Goal: Task Accomplishment & Management: Manage account settings

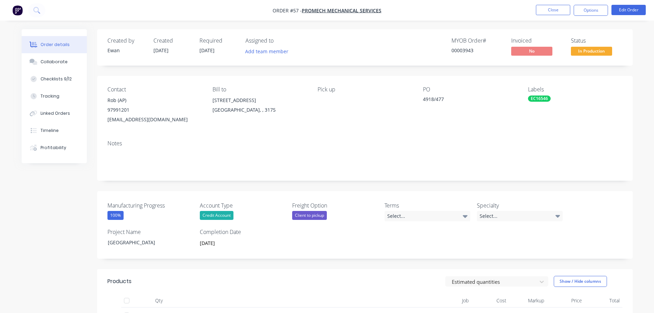
click at [45, 16] on nav "Order #57 - Promech Mechanical Services Close Options Edit Order" at bounding box center [327, 10] width 654 height 21
click at [36, 14] on button at bounding box center [36, 10] width 17 height 14
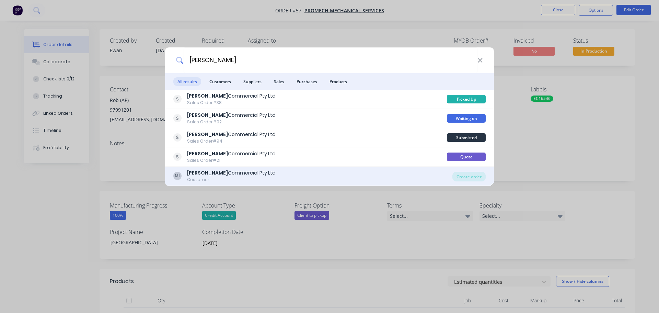
type input "[PERSON_NAME]"
click at [264, 169] on div "ML Mariljohn Commercial Pty Ltd Customer" at bounding box center [312, 175] width 279 height 13
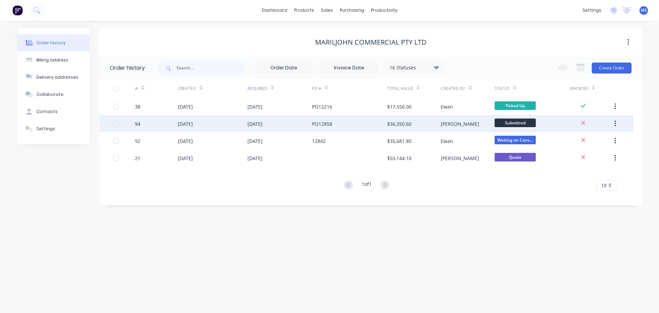
click at [215, 116] on div "[DATE]" at bounding box center [213, 123] width 70 height 17
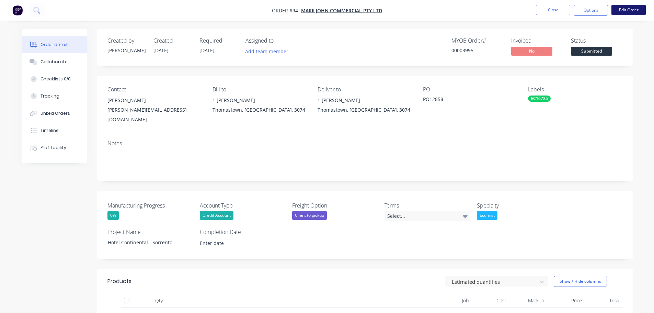
click at [625, 14] on button "Edit Order" at bounding box center [629, 10] width 34 height 10
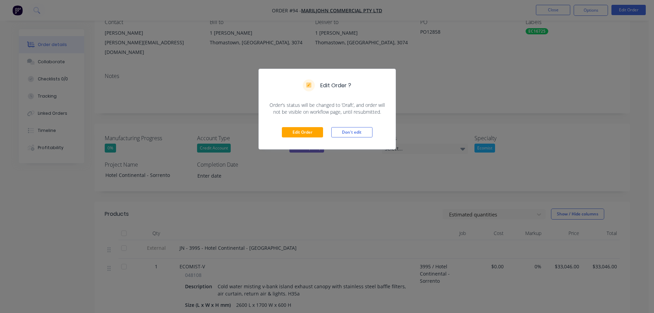
scroll to position [69, 0]
click at [312, 138] on div "Edit Order Don't edit" at bounding box center [327, 132] width 137 height 34
click at [312, 137] on button "Edit Order" at bounding box center [302, 132] width 41 height 10
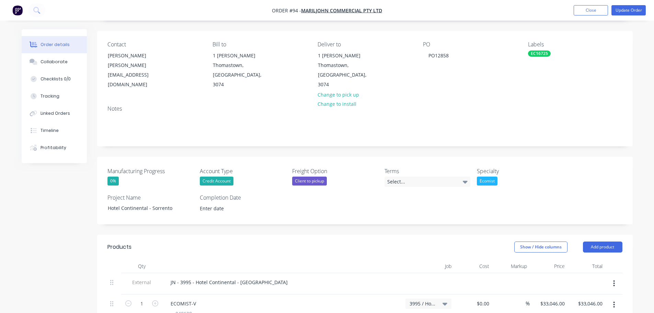
scroll to position [172, 0]
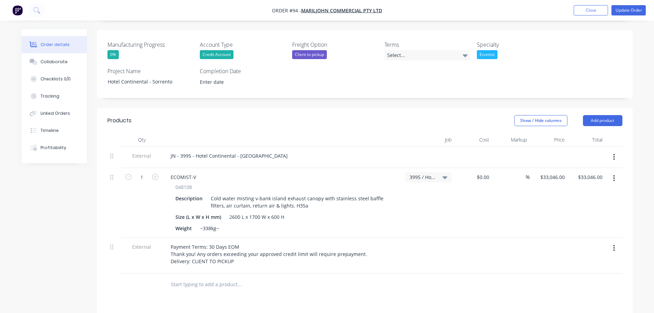
click at [614, 174] on icon "button" at bounding box center [614, 178] width 2 height 8
click at [586, 205] on div "Duplicate" at bounding box center [590, 210] width 53 height 10
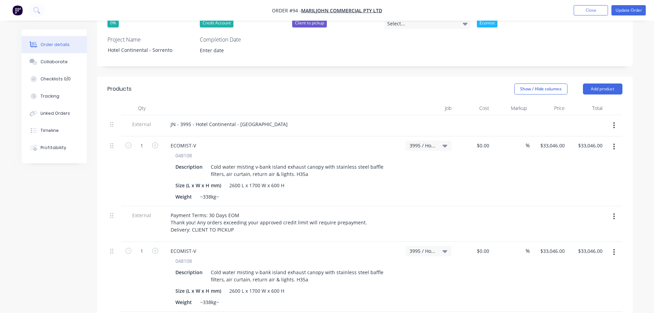
scroll to position [240, 0]
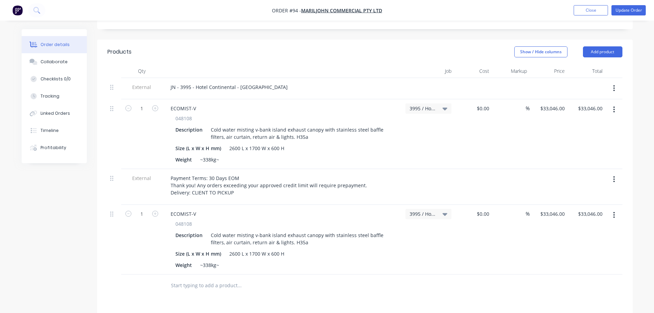
click at [113, 208] on div at bounding box center [115, 240] width 14 height 70
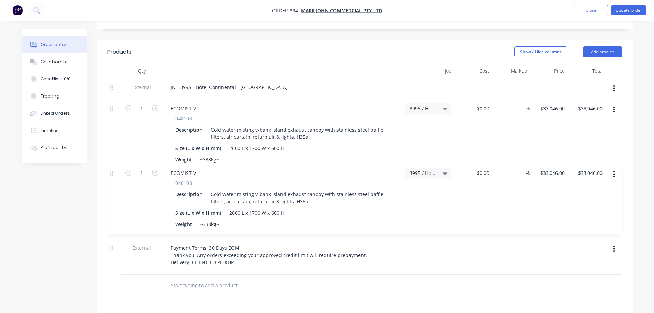
drag, startPoint x: 112, startPoint y: 205, endPoint x: 169, endPoint y: 181, distance: 61.7
click at [112, 170] on div "External JN - 3995 - Hotel Continental - Sorrento 1 ECOMIST-V 048108 Descriptio…" at bounding box center [365, 176] width 515 height 196
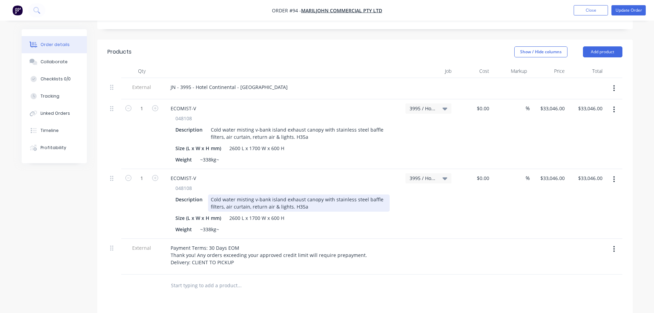
click at [315, 195] on div "Cold water misting v-bank island exhaust canopy with stainless steel baffle fil…" at bounding box center [299, 202] width 182 height 17
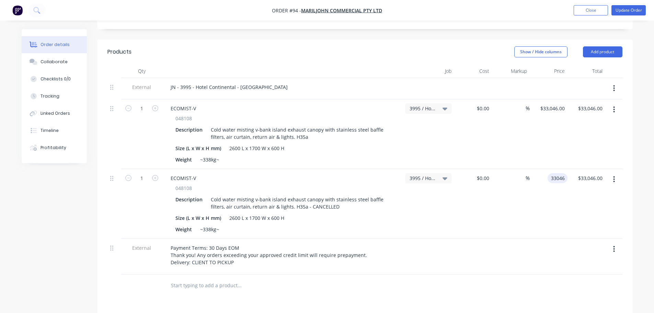
click at [544, 170] on div "33046 33046" at bounding box center [549, 204] width 38 height 70
type input "$-33,046.00"
click at [543, 195] on div "$-33,046.00 -33046" at bounding box center [549, 204] width 38 height 70
click at [600, 46] on button "Add product" at bounding box center [603, 51] width 40 height 11
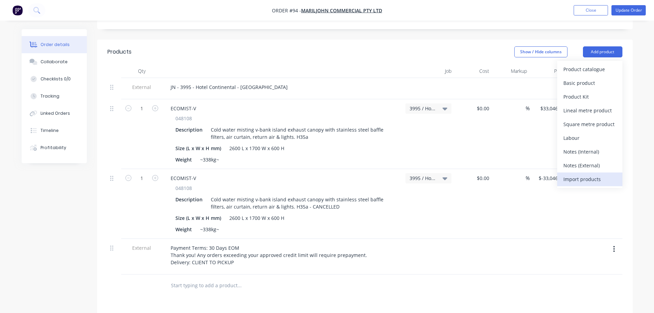
click at [599, 174] on div "Import products" at bounding box center [590, 179] width 53 height 10
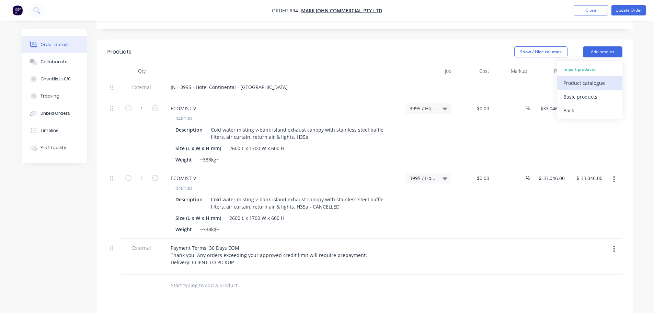
click at [569, 78] on div "Product catalogue" at bounding box center [590, 83] width 53 height 10
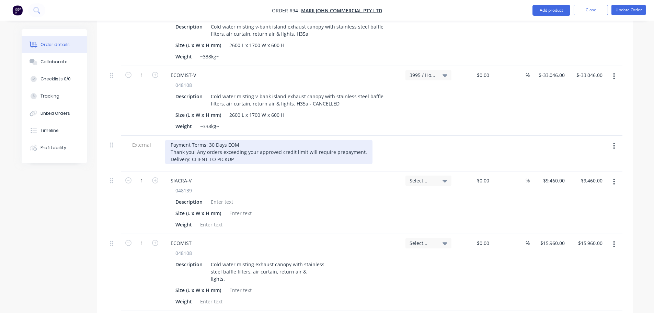
scroll to position [378, 0]
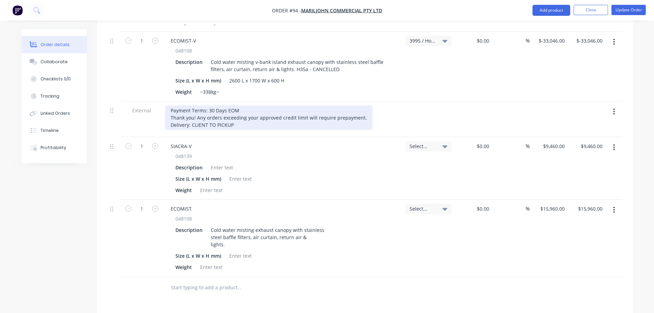
click at [245, 115] on div "Payment Terms: 30 Days EOM Thank you! Any orders exceeding your approved credit…" at bounding box center [268, 117] width 207 height 24
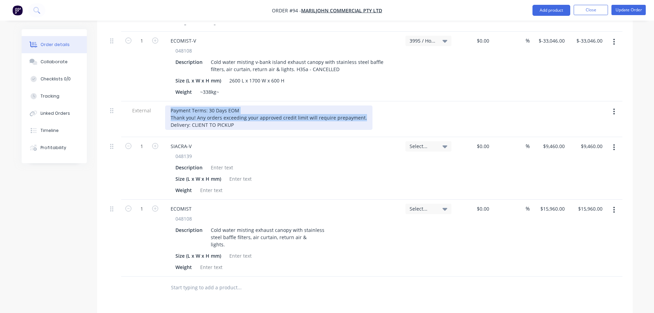
drag, startPoint x: 363, startPoint y: 108, endPoint x: 144, endPoint y: 97, distance: 220.1
click at [144, 101] on div "External Payment Terms: 30 Days EOM Thank you! Any orders exceeding your approv…" at bounding box center [365, 119] width 515 height 36
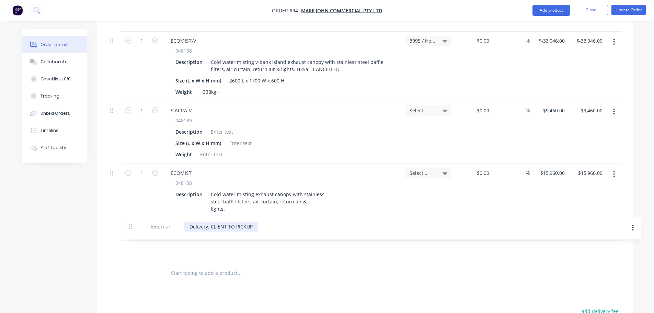
drag, startPoint x: 110, startPoint y: 101, endPoint x: 129, endPoint y: 232, distance: 132.6
click at [129, 232] on div "External JN - 3995 - Hotel Continental - Sorrento 1 ECOMIST-V 048108 Descriptio…" at bounding box center [365, 102] width 515 height 322
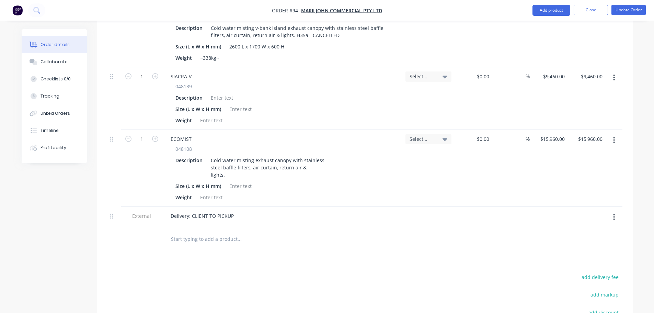
scroll to position [377, 0]
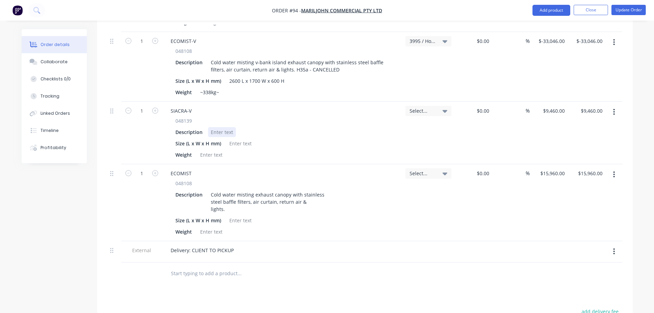
click at [229, 127] on div at bounding box center [222, 132] width 28 height 10
paste div
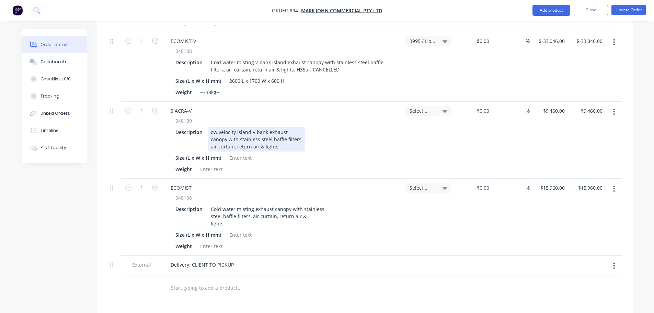
click at [213, 127] on div "ow velocity island V bank exhaust canopy with stainless steel baffle filters, a…" at bounding box center [256, 139] width 97 height 24
click at [211, 127] on div "ow velocity island V bank exhaust canopy with stainless steel baffle filters, a…" at bounding box center [256, 139] width 97 height 24
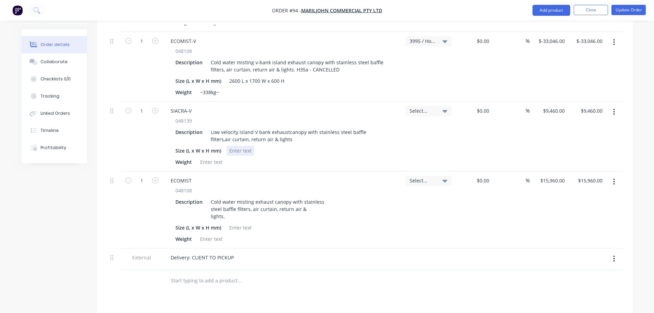
click at [237, 146] on div at bounding box center [241, 151] width 28 height 10
paste div
click at [215, 157] on div at bounding box center [212, 162] width 28 height 10
paste div
click at [253, 223] on div at bounding box center [241, 228] width 28 height 10
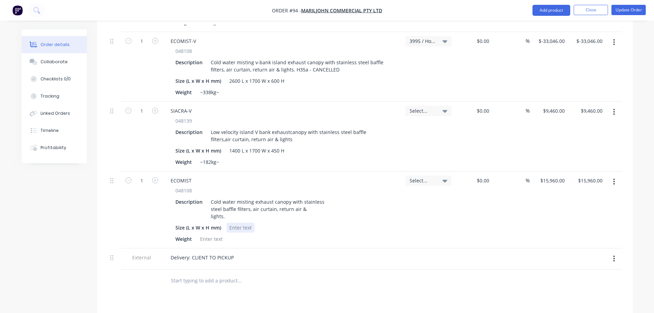
paste div
click at [212, 234] on div at bounding box center [212, 239] width 28 height 10
paste div
click at [388, 234] on div "Weight ~182kg~" at bounding box center [281, 239] width 217 height 10
click at [435, 104] on div "Select..." at bounding box center [429, 137] width 52 height 70
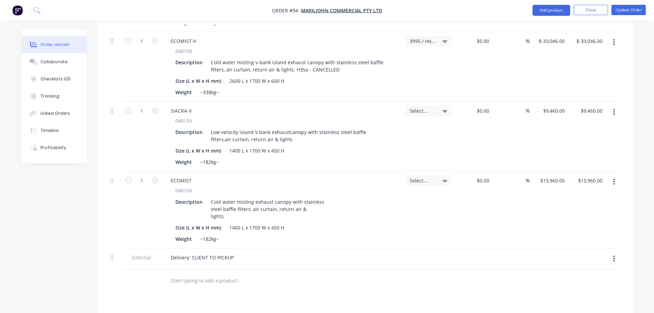
click at [434, 107] on span "Select..." at bounding box center [423, 110] width 26 height 7
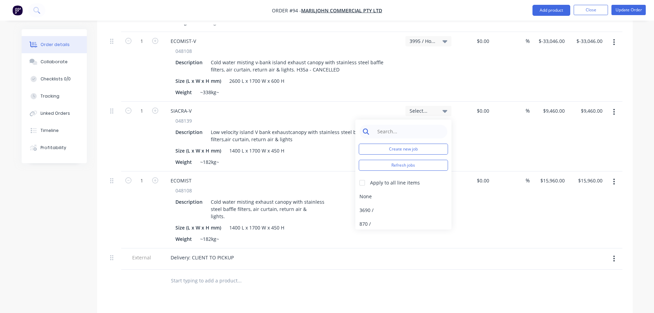
click at [426, 126] on input at bounding box center [409, 132] width 70 height 14
type input "2"
type input "3995"
click at [364, 190] on div "3995 / Hotel Continental - Sorrento" at bounding box center [404, 197] width 96 height 14
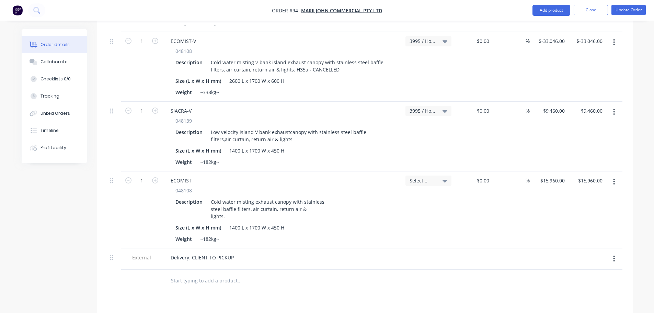
click at [428, 177] on span "Select..." at bounding box center [423, 180] width 26 height 7
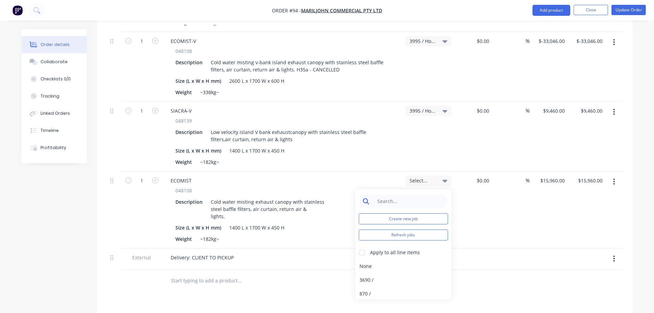
click at [417, 194] on input at bounding box center [409, 201] width 70 height 14
type input "3995"
click at [397, 262] on div "3995 / Hotel Continental - Sorrento" at bounding box center [404, 266] width 96 height 14
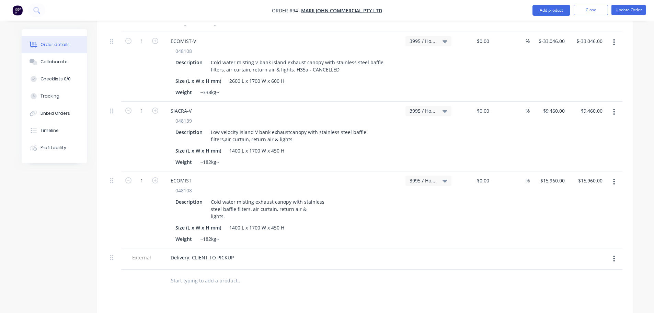
click at [408, 221] on div "3995 / Hotel Continental - Sorrento" at bounding box center [429, 209] width 52 height 77
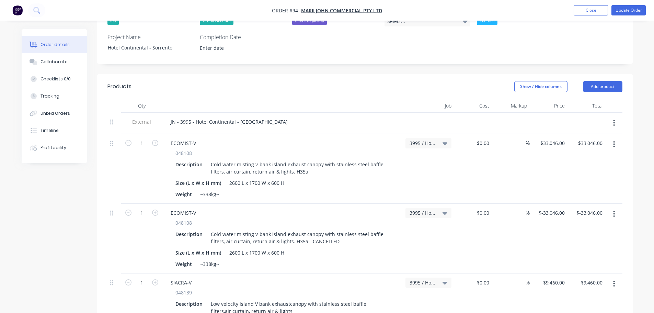
scroll to position [68, 0]
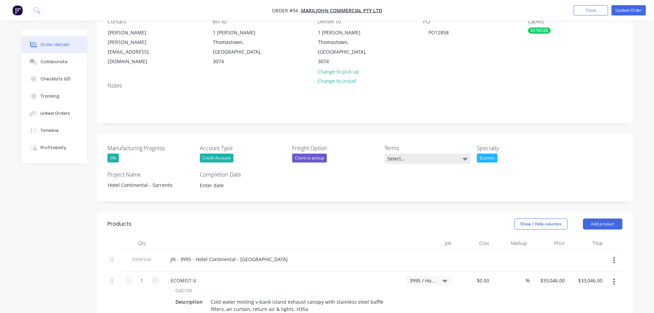
click at [418, 154] on div "Select..." at bounding box center [428, 159] width 86 height 10
click at [432, 192] on div "30 days EOM - Any orders exceeding your approved credit limit will require prep…" at bounding box center [426, 191] width 72 height 9
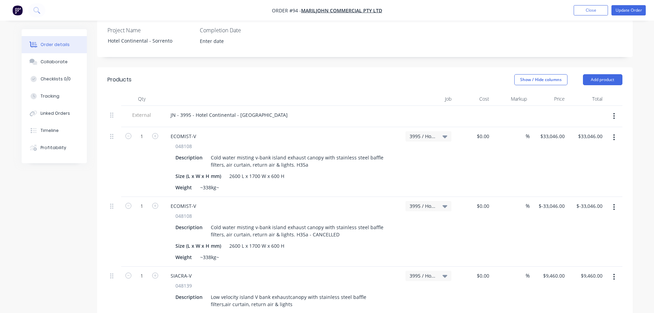
scroll to position [275, 0]
